Goal: Transaction & Acquisition: Purchase product/service

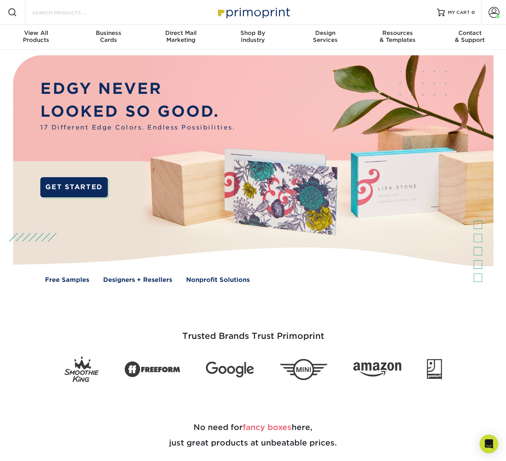
click at [74, 12] on input "Search Products" at bounding box center [69, 12] width 76 height 9
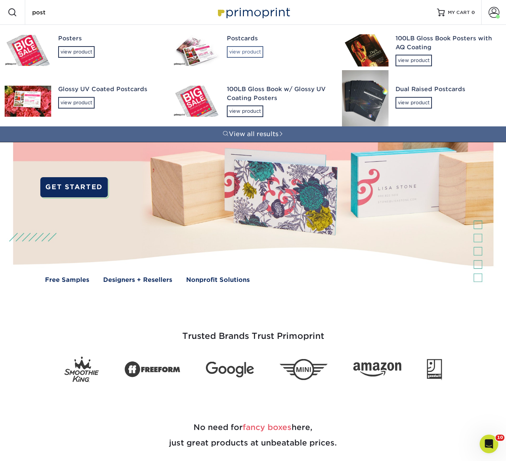
type input "post"
click at [247, 53] on div "view product" at bounding box center [245, 52] width 36 height 12
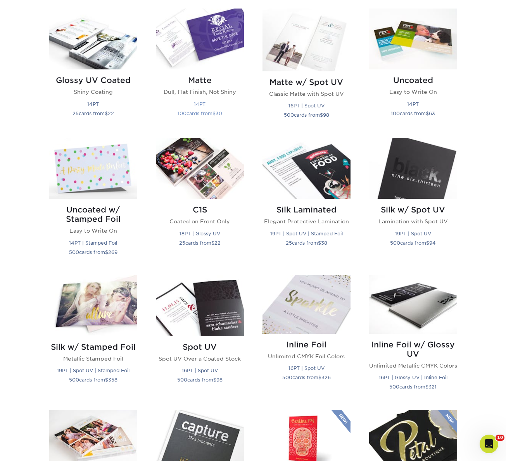
scroll to position [358, 0]
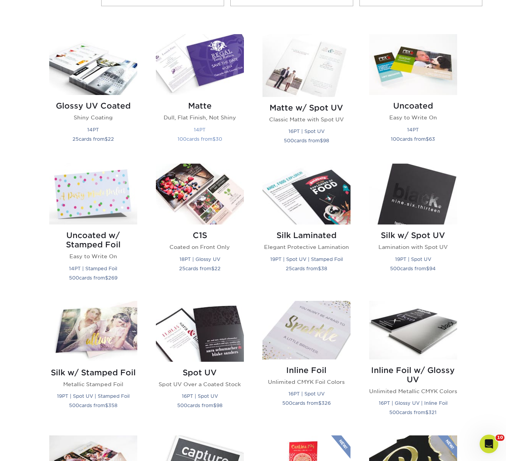
click at [204, 59] on img at bounding box center [200, 64] width 88 height 61
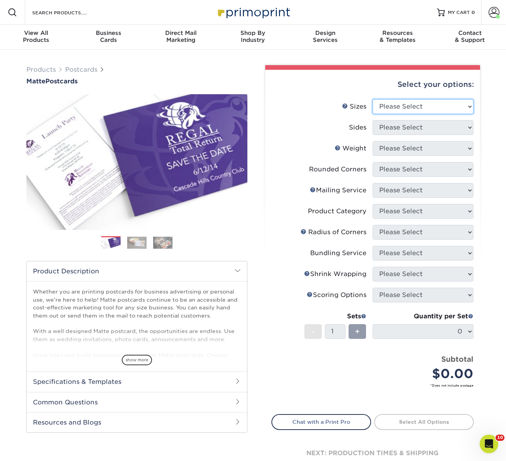
click at [393, 104] on select "Please Select 1.5" x 7" 2" x 4" 2" x 6" 2" x 7" 2" x 8" 2.12" x 5.5" 2.125" x 5…" at bounding box center [423, 106] width 101 height 15
select select "6.00x9.00"
click at [373, 99] on select "Please Select 1.5" x 7" 2" x 4" 2" x 6" 2" x 7" 2" x 8" 2.12" x 5.5" 2.125" x 5…" at bounding box center [423, 106] width 101 height 15
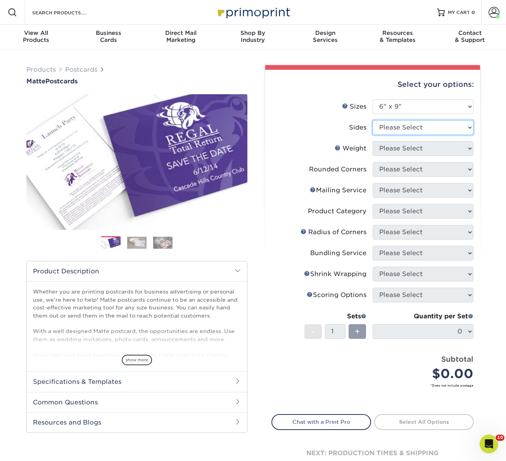
click at [402, 121] on select "Please Select Print Both Sides Print Front Only" at bounding box center [423, 127] width 101 height 15
select select "13abbda7-1d64-4f25-8bb2-c179b224825d"
click at [373, 120] on select "Please Select Print Both Sides Print Front Only" at bounding box center [423, 127] width 101 height 15
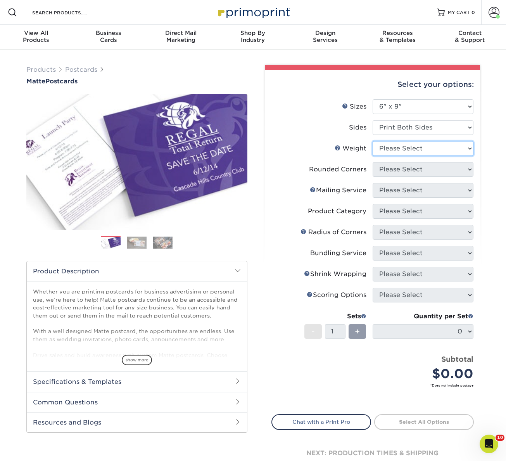
click at [400, 147] on select "Please Select 16PT 14PT" at bounding box center [423, 148] width 101 height 15
select select "14PT"
click at [373, 141] on select "Please Select 16PT 14PT" at bounding box center [423, 148] width 101 height 15
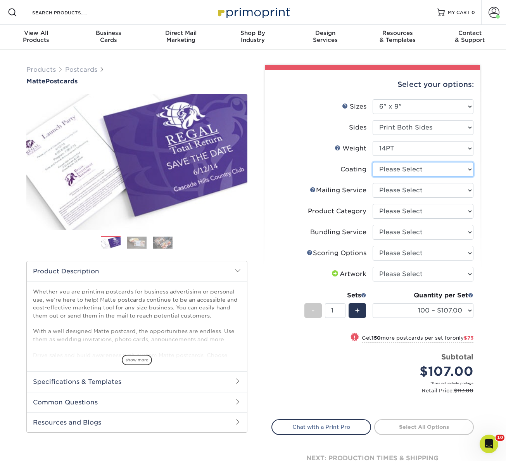
click at [400, 166] on select at bounding box center [423, 169] width 101 height 15
select select "121bb7b5-3b4d-429f-bd8d-bbf80e953313"
click at [373, 162] on select at bounding box center [423, 169] width 101 height 15
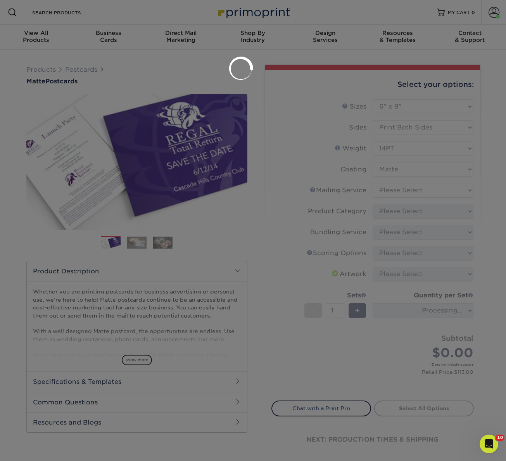
click at [396, 190] on div at bounding box center [253, 230] width 506 height 461
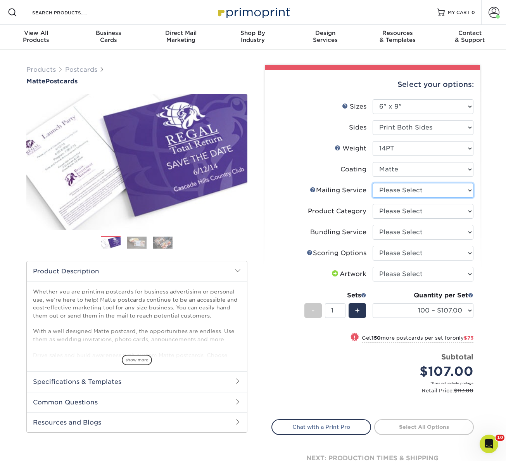
click at [384, 188] on select "Please Select No Direct Mailing Service No, I will mail/stamp/imprint Direct Ma…" at bounding box center [423, 190] width 101 height 15
select select "3e5e9bdd-d78a-4c28-a41d-fe1407925ca6"
click at [373, 183] on select "Please Select No Direct Mailing Service No, I will mail/stamp/imprint Direct Ma…" at bounding box center [423, 190] width 101 height 15
click at [392, 209] on select "Please Select Postcards" at bounding box center [423, 211] width 101 height 15
select select "9b7272e0-d6c8-4c3c-8e97-d3a1bcdab858"
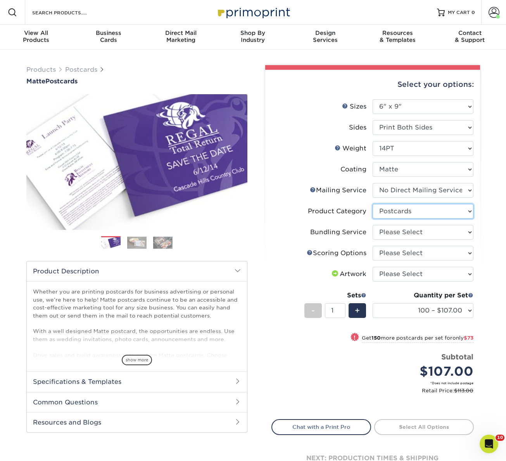
click at [373, 204] on select "Please Select Postcards" at bounding box center [423, 211] width 101 height 15
click at [394, 230] on select "Please Select No Bundling Services Yes, Bundles of 50 (+2 Days) Yes, Bundles of…" at bounding box center [423, 232] width 101 height 15
select select "58689abb-25c0-461c-a4c3-a80b627d6649"
click at [373, 225] on select "Please Select No Bundling Services Yes, Bundles of 50 (+2 Days) Yes, Bundles of…" at bounding box center [423, 232] width 101 height 15
click at [395, 252] on select "Please Select No Scoring One Score Two Scores" at bounding box center [423, 253] width 101 height 15
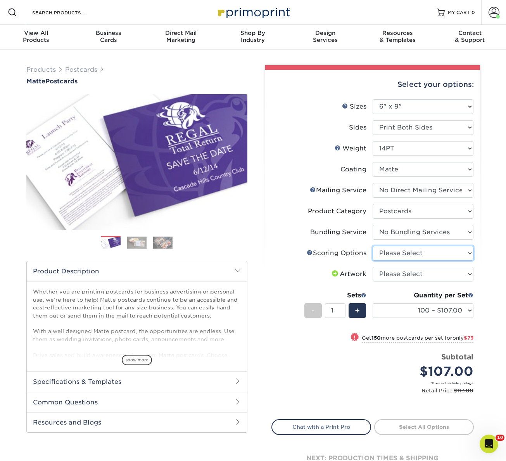
select select "d359a612-5169-4c0d-a7d7-9d1c4f8dda9f"
click at [373, 246] on select "Please Select No Scoring One Score Two Scores" at bounding box center [423, 253] width 101 height 15
click at [403, 273] on select "Please Select I will upload files I need a design - $150" at bounding box center [423, 274] width 101 height 15
select select "upload"
click at [373, 267] on select "Please Select I will upload files I need a design - $150" at bounding box center [423, 274] width 101 height 15
